Goal: Information Seeking & Learning: Check status

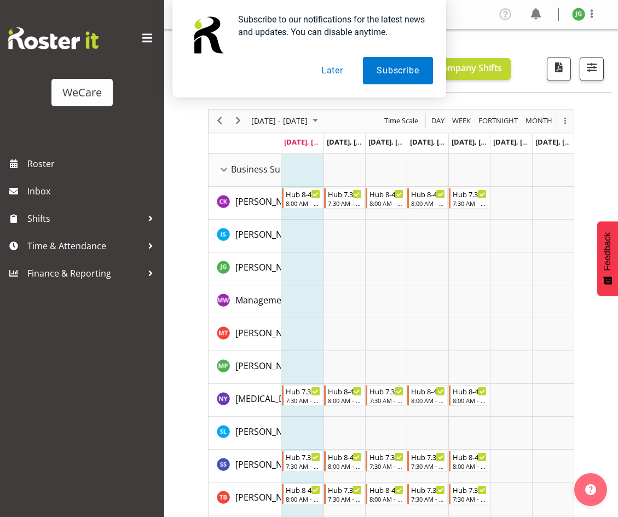
click at [154, 39] on div "Subscribe to our notifications for the latest news and updates. You can disable…" at bounding box center [309, 48] width 618 height 97
click at [149, 36] on div "Subscribe to our notifications for the latest news and updates. You can disable…" at bounding box center [309, 48] width 618 height 97
drag, startPoint x: 155, startPoint y: 96, endPoint x: 155, endPoint y: 69, distance: 27.4
click at [155, 85] on div "Subscribe to our notifications for the latest news and updates. You can disable…" at bounding box center [309, 48] width 618 height 97
click at [149, 36] on div "Subscribe to our notifications for the latest news and updates. You can disable…" at bounding box center [309, 48] width 618 height 97
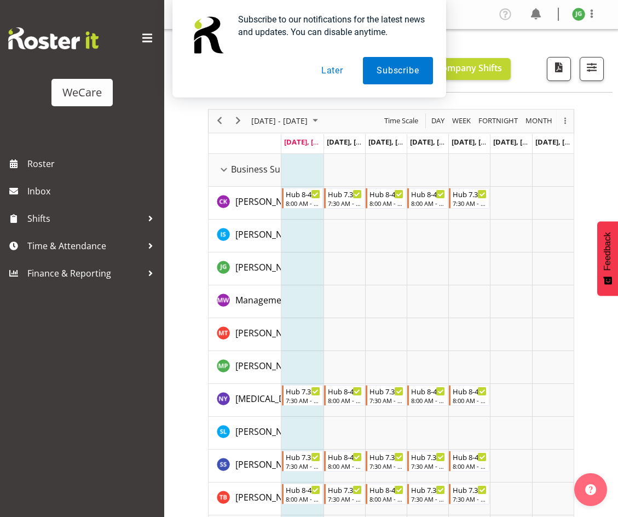
click at [329, 73] on button "Later" at bounding box center [332, 70] width 49 height 27
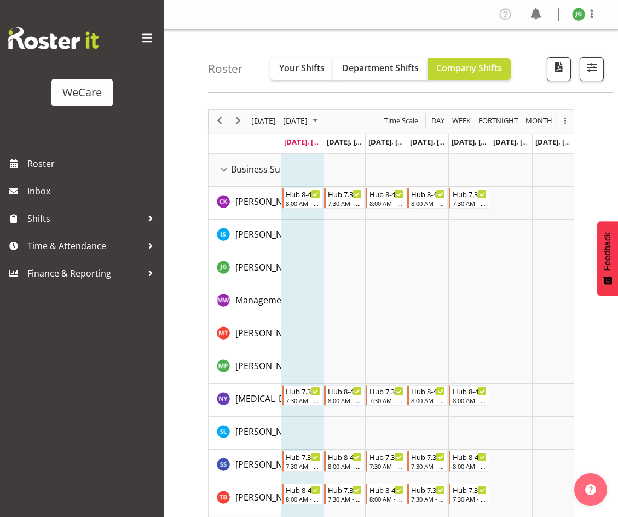
click at [142, 38] on span at bounding box center [147, 39] width 18 height 18
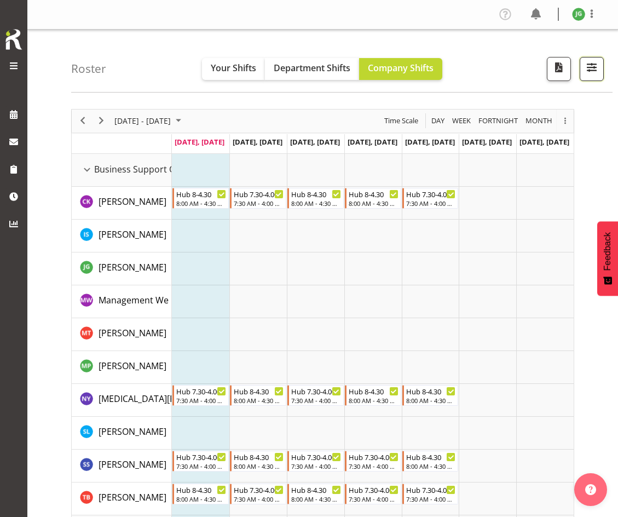
click at [587, 70] on span "button" at bounding box center [591, 67] width 14 height 14
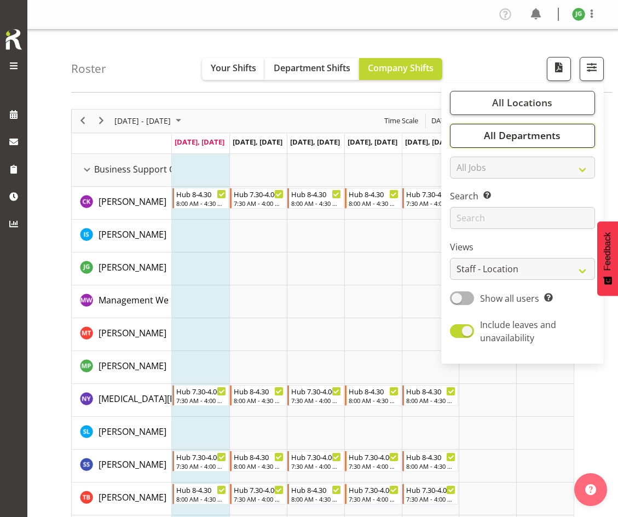
click at [516, 134] on span "All Departments" at bounding box center [522, 135] width 77 height 13
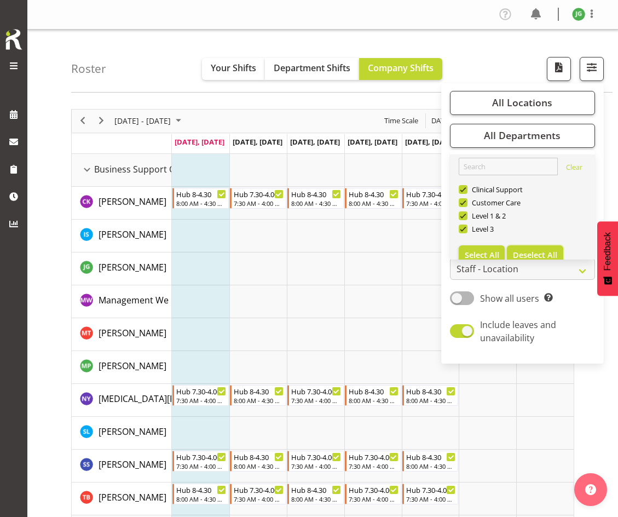
click at [525, 251] on span "Deselect All" at bounding box center [535, 255] width 44 height 10
checkbox input "false"
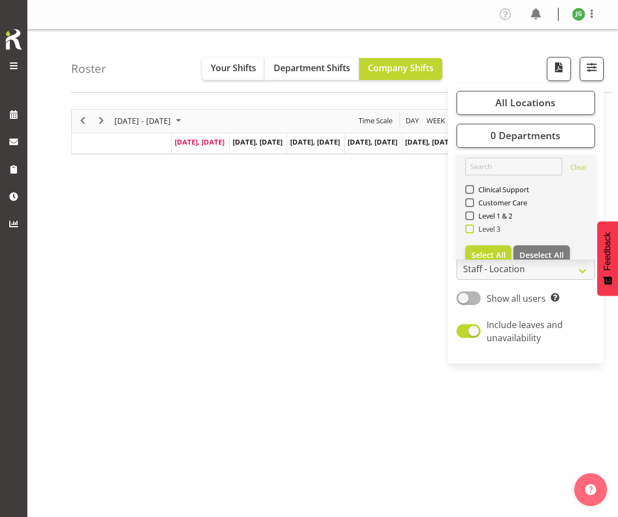
click at [470, 228] on span at bounding box center [469, 228] width 9 height 9
click at [470, 228] on input "Level 3" at bounding box center [468, 228] width 7 height 7
checkbox input "true"
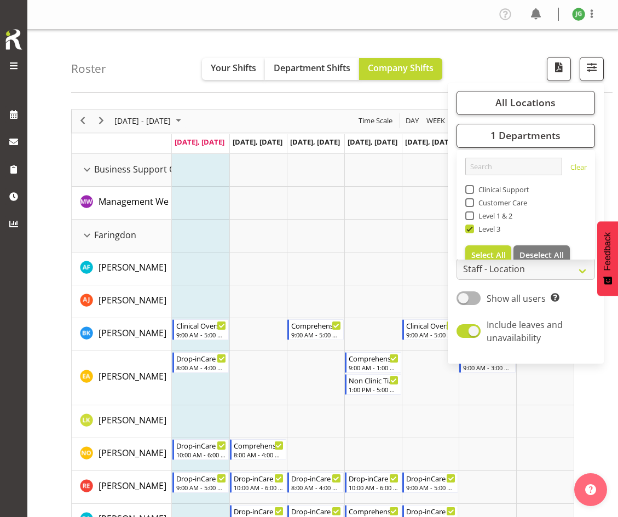
click at [327, 235] on td "Timeline Week of September 29, 2025" at bounding box center [315, 235] width 57 height 33
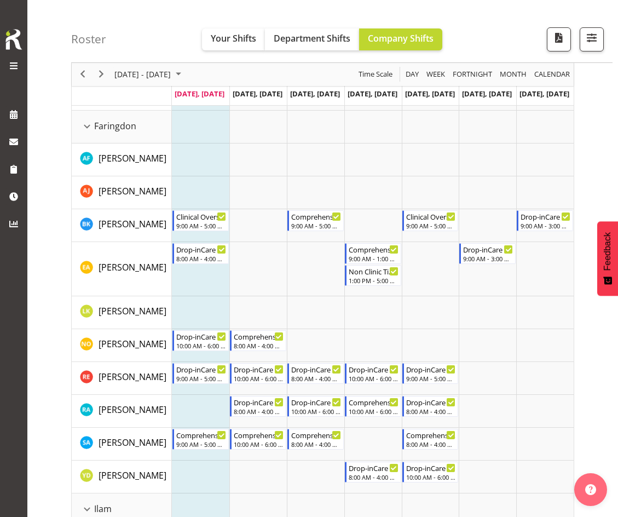
scroll to position [109, 0]
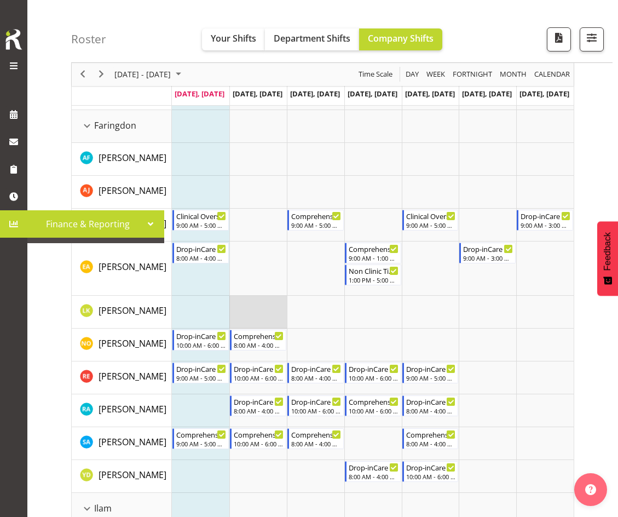
click at [283, 296] on td "Timeline Week of September 29, 2025" at bounding box center [257, 312] width 57 height 33
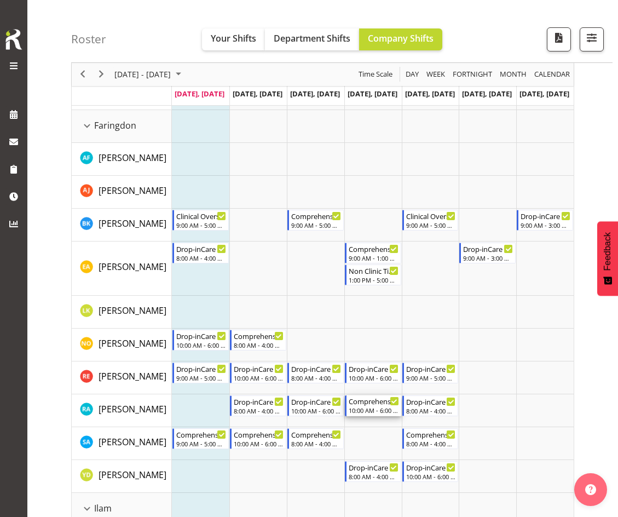
click at [373, 407] on div "10:00 AM - 6:00 PM" at bounding box center [374, 410] width 50 height 9
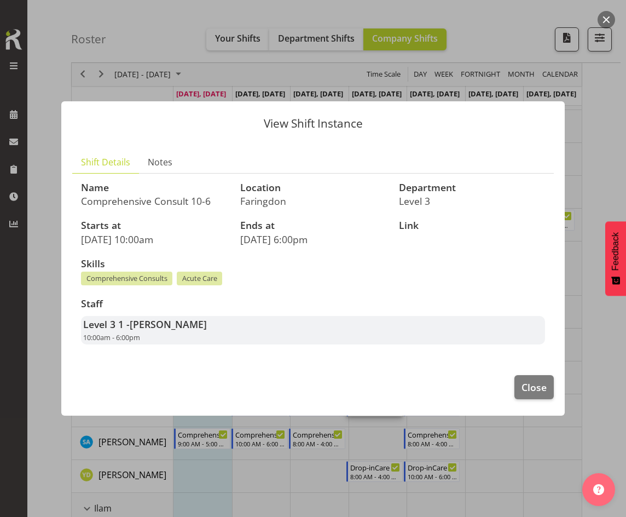
click at [377, 437] on div "View Shift Instance Shift Details Notes Name Comprehensive Consult 10-6 Locatio…" at bounding box center [312, 258] width 525 height 369
click at [530, 390] on span "Close" at bounding box center [534, 387] width 25 height 14
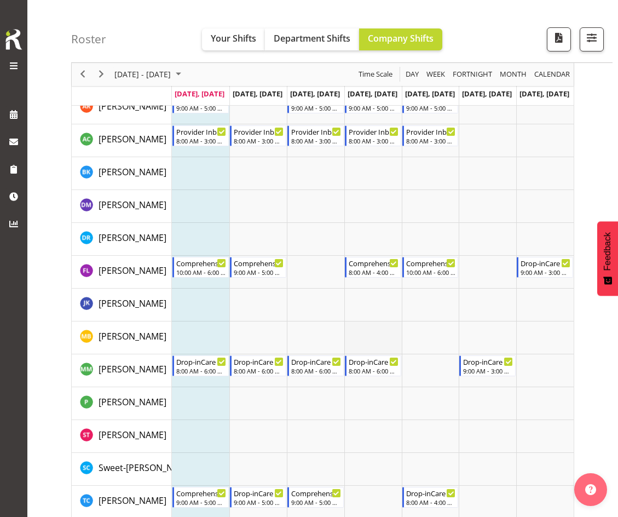
scroll to position [1276, 0]
